Goal: Transaction & Acquisition: Purchase product/service

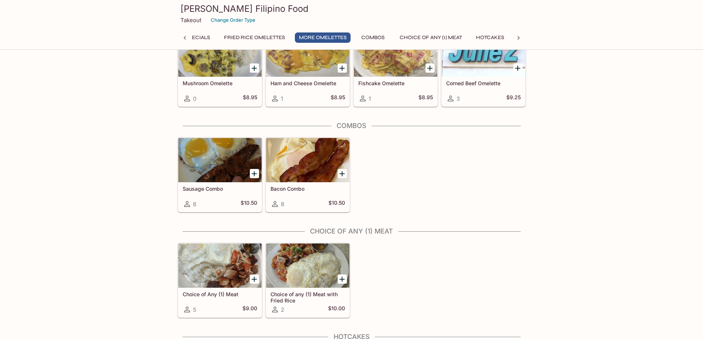
scroll to position [406, 0]
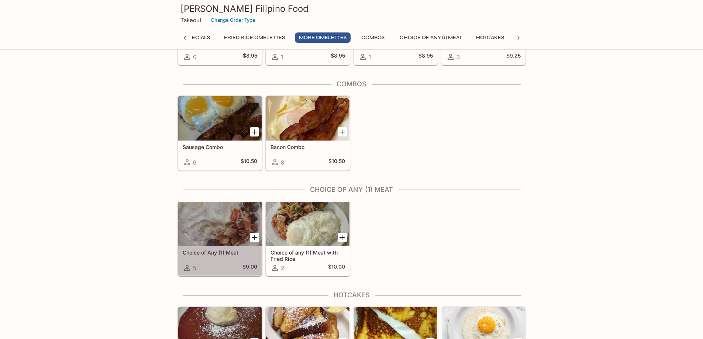
click at [219, 237] on div at bounding box center [219, 224] width 83 height 44
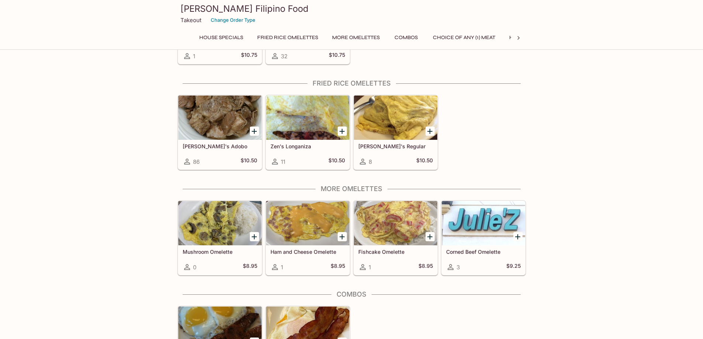
scroll to position [193, 0]
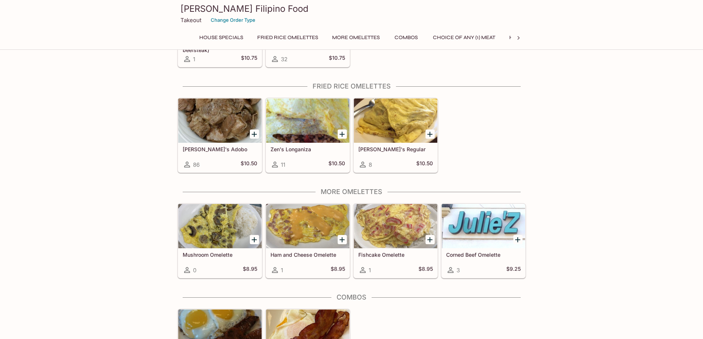
click at [414, 38] on button "Combos" at bounding box center [406, 37] width 33 height 10
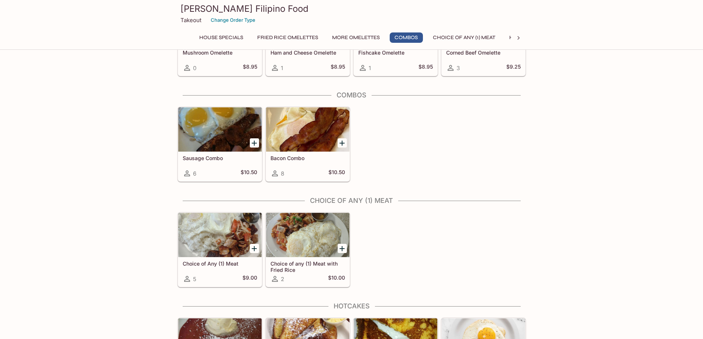
scroll to position [424, 0]
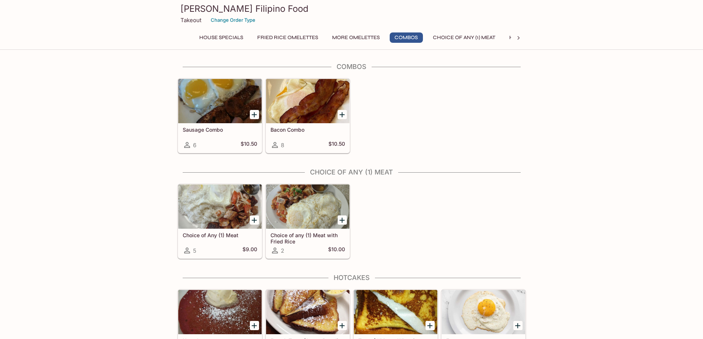
click at [523, 40] on div at bounding box center [518, 37] width 15 height 11
click at [183, 37] on icon at bounding box center [184, 37] width 7 height 7
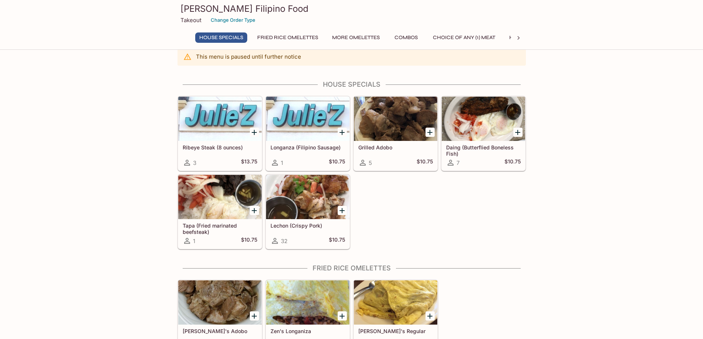
scroll to position [0, 0]
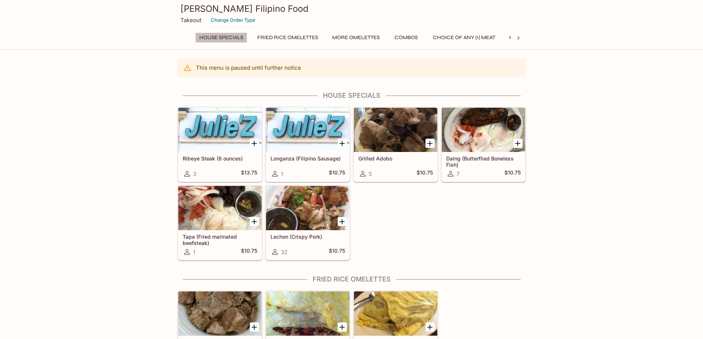
click at [234, 36] on button "House Specials" at bounding box center [221, 37] width 52 height 10
